Goal: Task Accomplishment & Management: Manage account settings

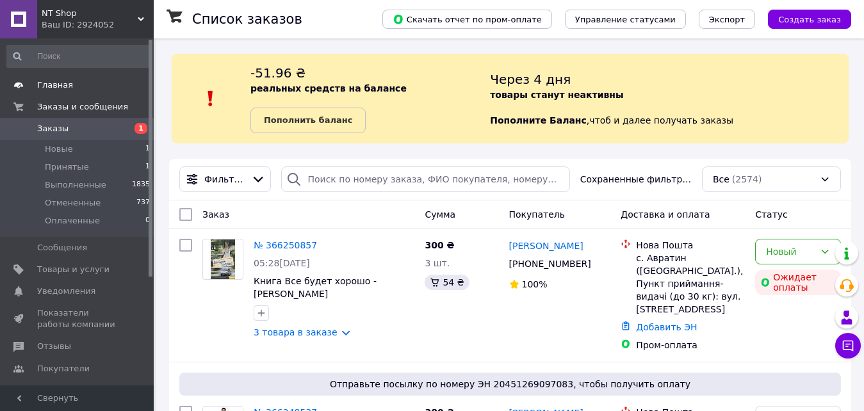
click at [47, 83] on span "Главная" at bounding box center [55, 85] width 36 height 12
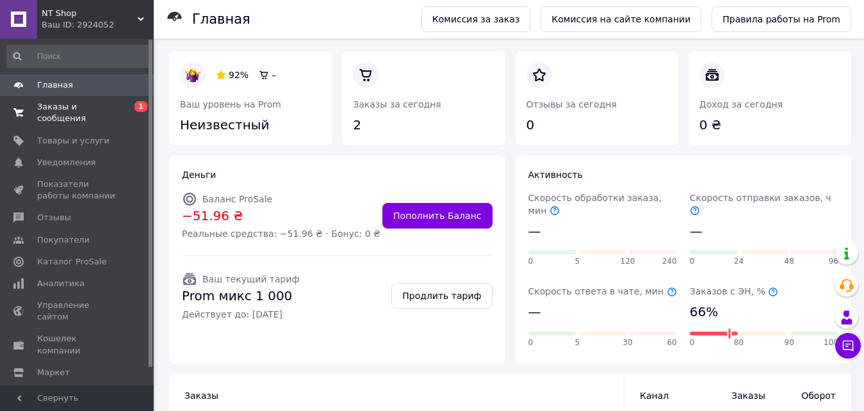
click at [52, 104] on span "Заказы и сообщения" at bounding box center [77, 112] width 81 height 23
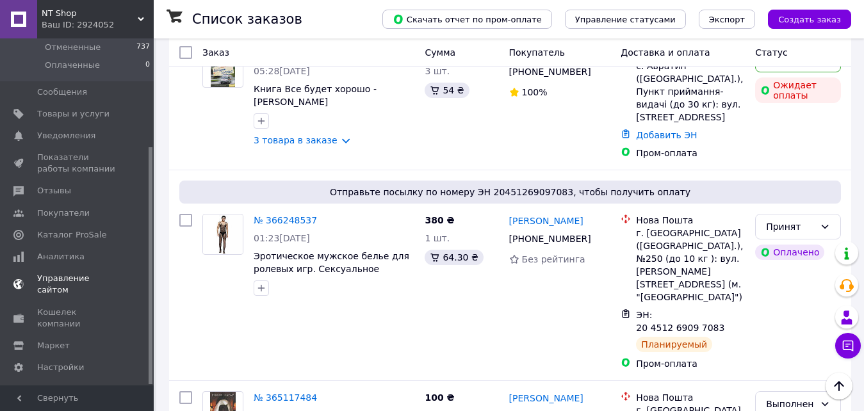
scroll to position [159, 0]
click at [62, 254] on span "Аналитика" at bounding box center [60, 254] width 47 height 12
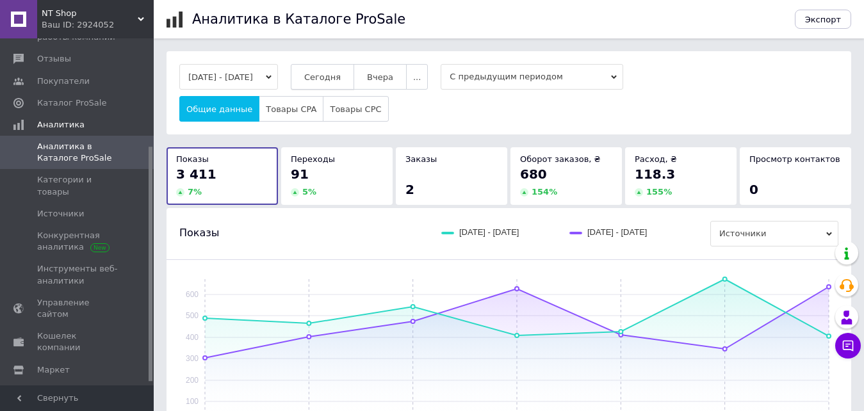
click at [344, 83] on button "Сегодня" at bounding box center [322, 77] width 63 height 26
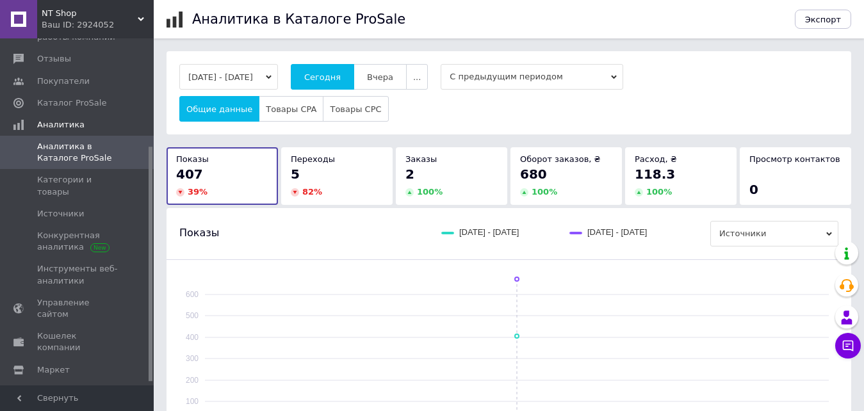
click at [291, 64] on button "Сегодня" at bounding box center [322, 77] width 63 height 26
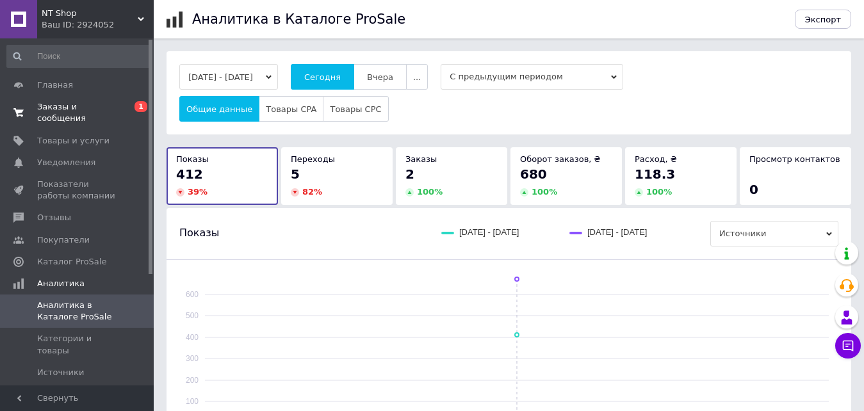
click at [75, 105] on span "Заказы и сообщения" at bounding box center [77, 112] width 81 height 23
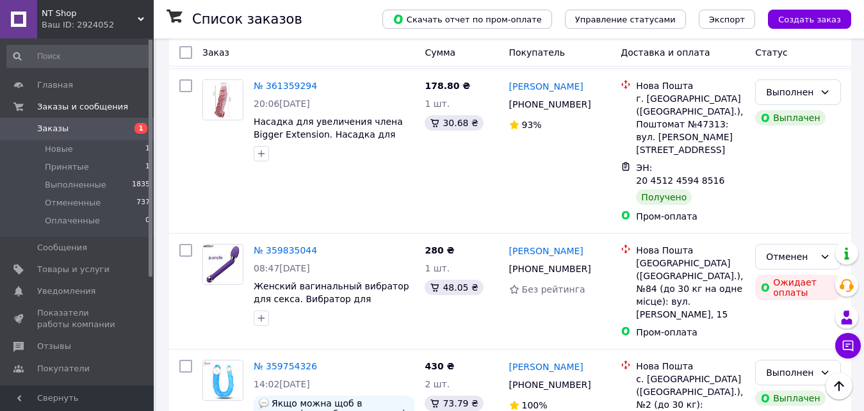
scroll to position [1088, 0]
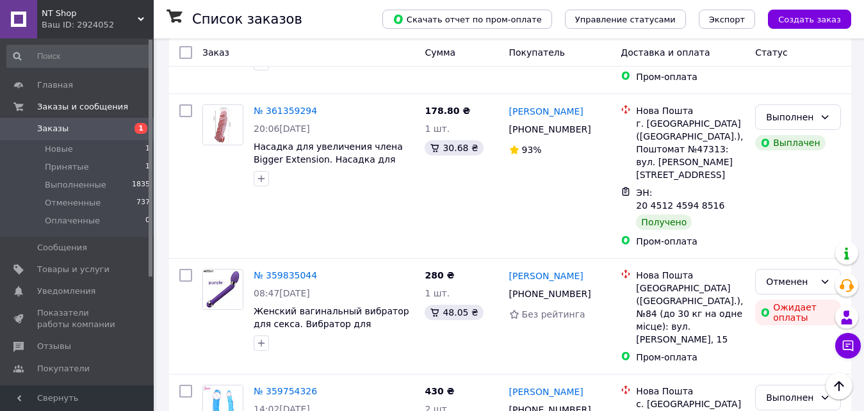
click at [275, 386] on link "№ 359754326" at bounding box center [285, 391] width 63 height 10
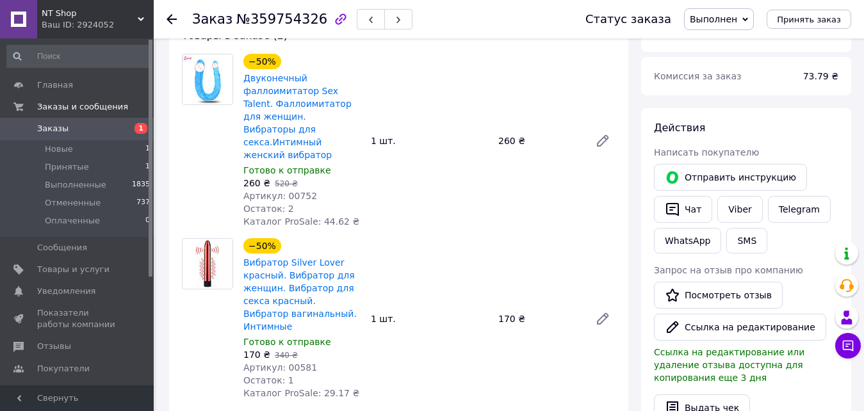
scroll to position [128, 0]
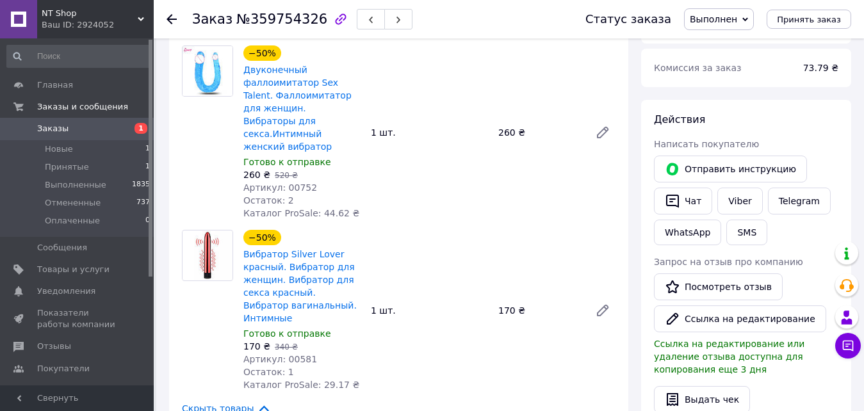
click at [170, 22] on use at bounding box center [171, 19] width 10 height 10
